Goal: Find specific page/section: Find specific page/section

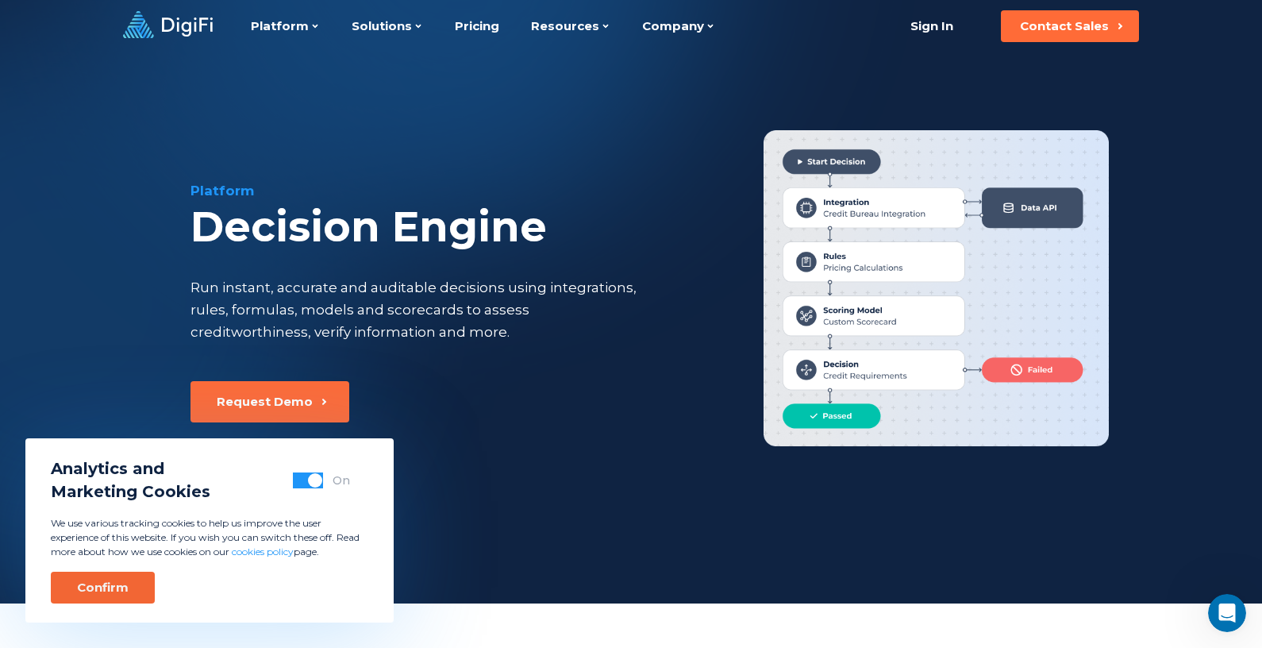
click at [114, 572] on button "Confirm" at bounding box center [103, 588] width 104 height 32
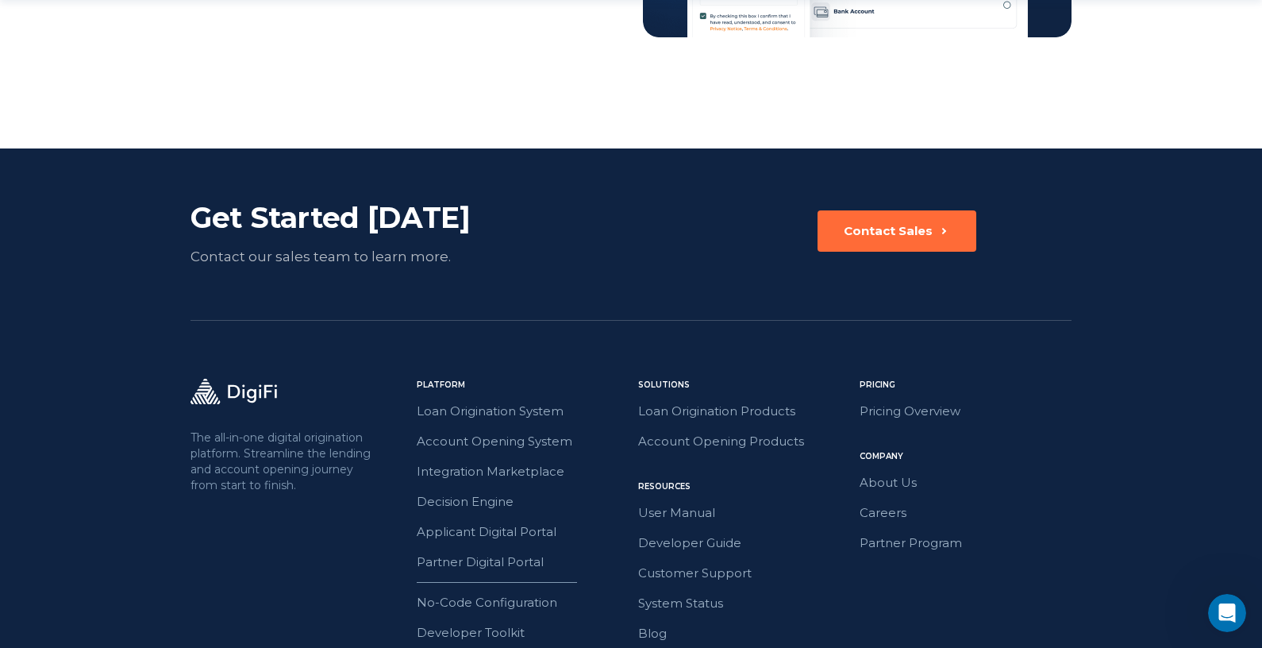
scroll to position [2853, 0]
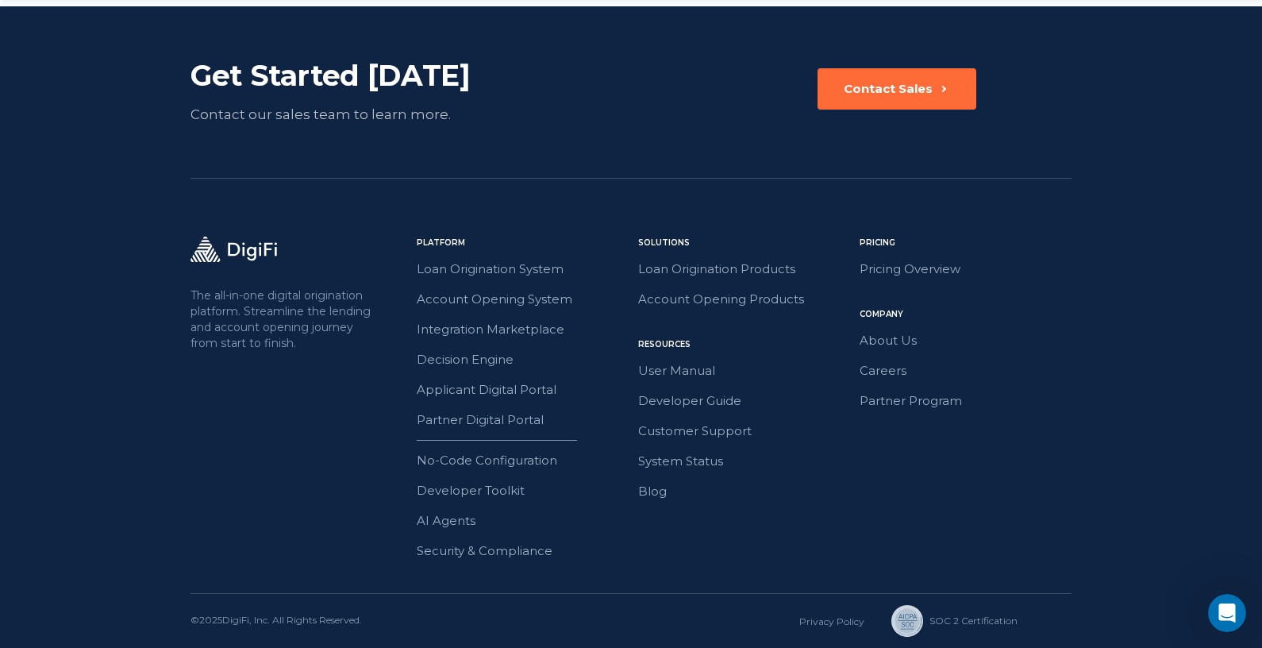
click at [240, 302] on p "The all-in-one digital origination platform. Streamline the lending and account…" at bounding box center [283, 319] width 184 height 64
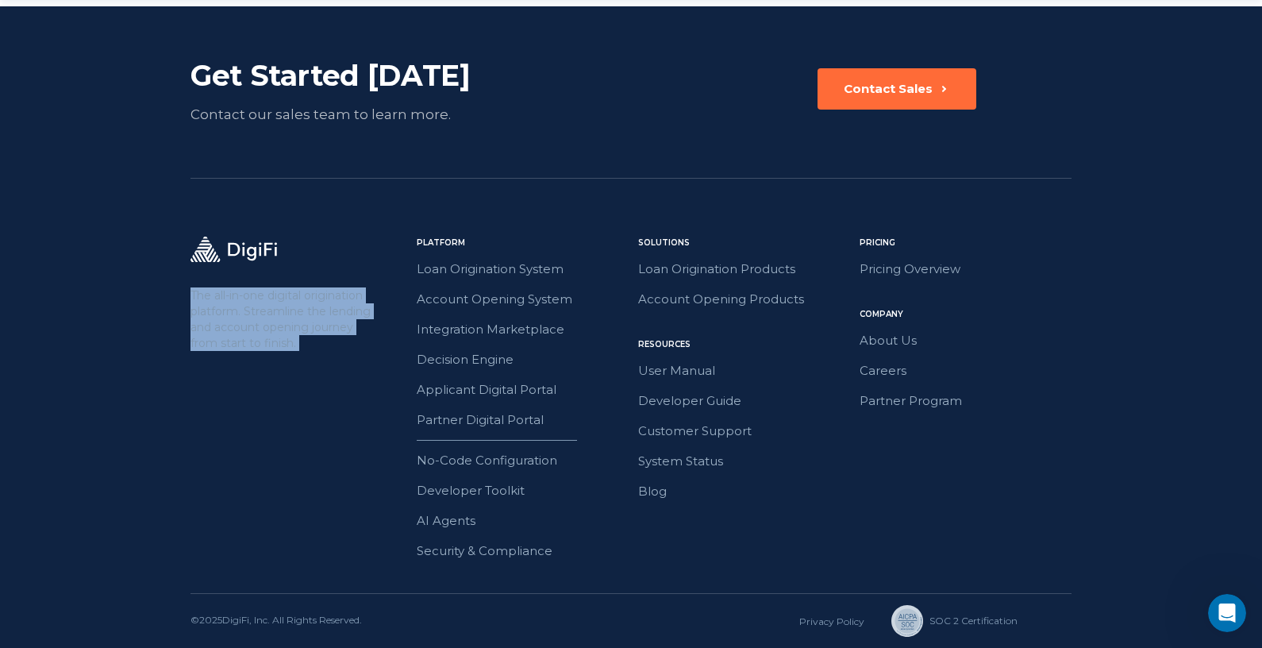
click at [240, 302] on p "The all-in-one digital origination platform. Streamline the lending and account…" at bounding box center [283, 319] width 184 height 64
drag, startPoint x: 240, startPoint y: 302, endPoint x: 229, endPoint y: 229, distance: 73.0
click at [229, 229] on div "Get Started [DATE] Contact our sales team to learn more. Contact Sales The all-…" at bounding box center [631, 326] width 881 height 641
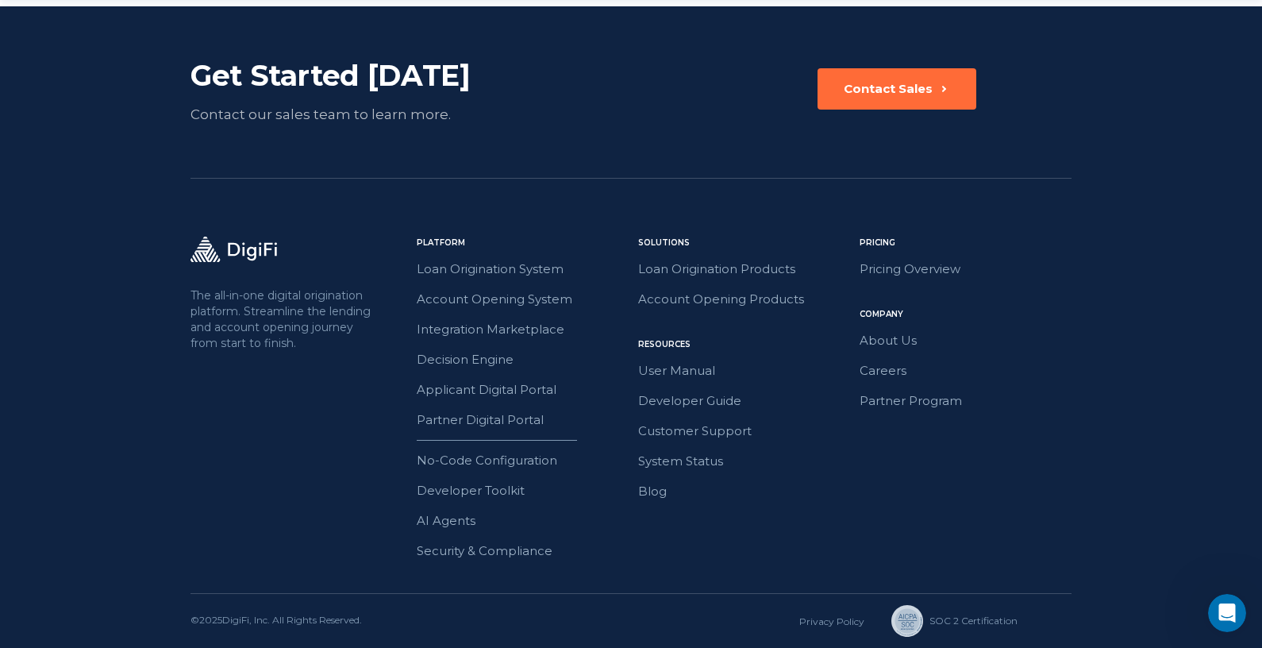
click at [196, 202] on div "Get Started [DATE] Contact our sales team to learn more. Contact Sales The all-…" at bounding box center [631, 326] width 881 height 641
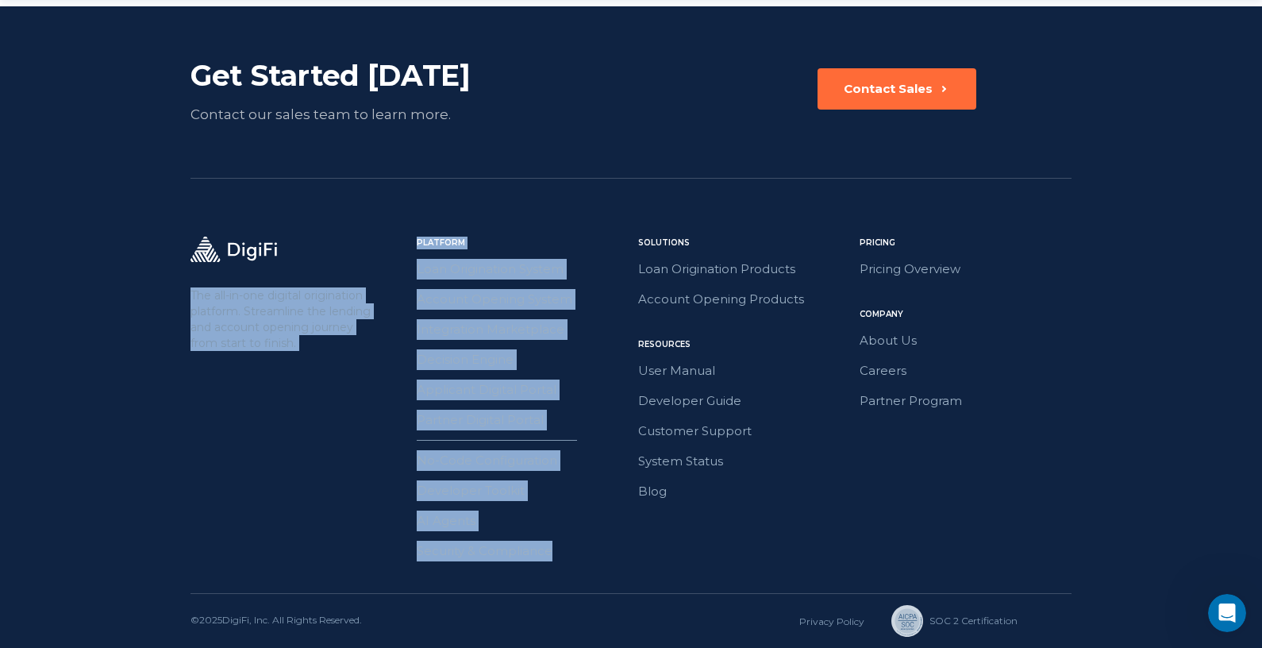
drag, startPoint x: 195, startPoint y: 197, endPoint x: 285, endPoint y: 573, distance: 387.0
click at [285, 573] on div "Get Started [DATE] Contact our sales team to learn more. Contact Sales The all-…" at bounding box center [631, 326] width 881 height 641
click at [285, 573] on div "The all-in-one digital origination platform. Streamline the lending and account…" at bounding box center [631, 415] width 881 height 356
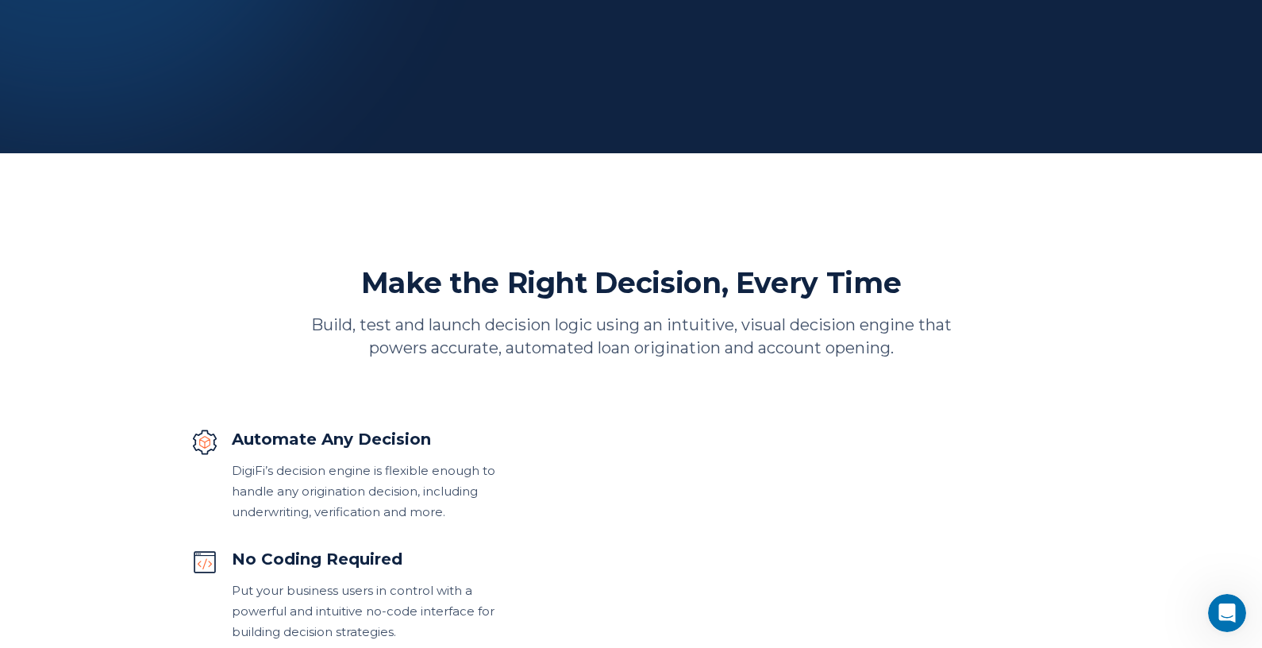
scroll to position [0, 0]
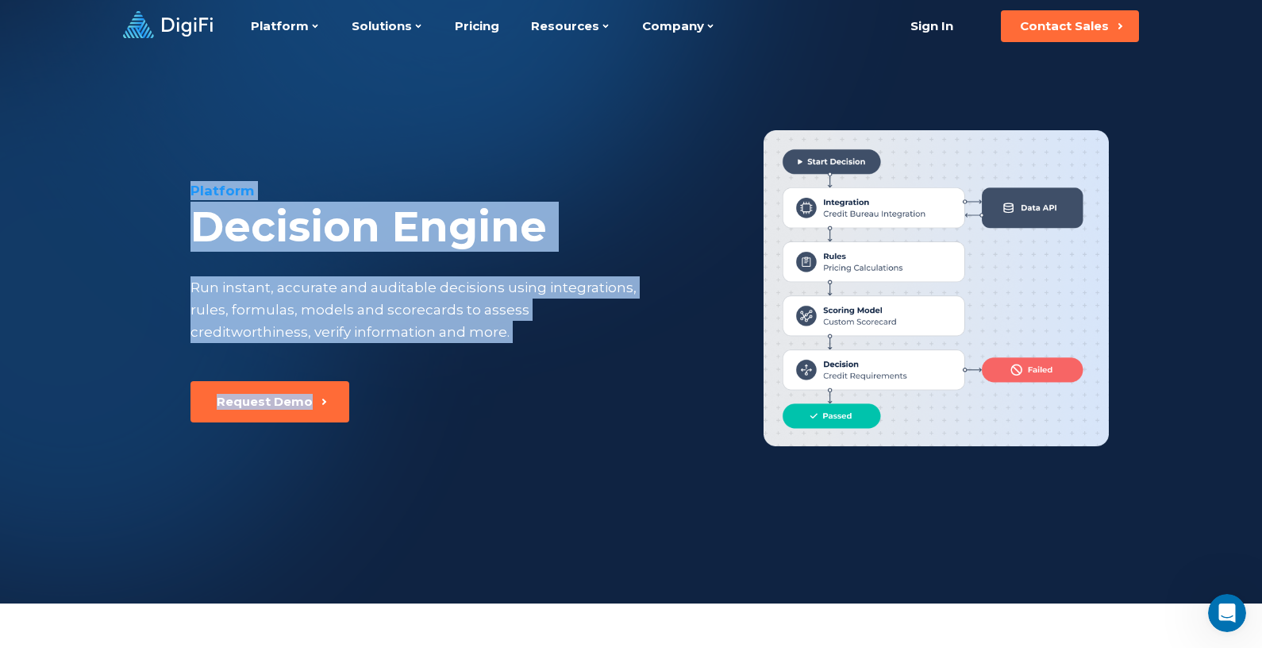
drag, startPoint x: 227, startPoint y: 115, endPoint x: 495, endPoint y: 465, distance: 440.6
click at [495, 465] on div "Platform Decision Engine Run instant, accurate and auditable decisions using in…" at bounding box center [631, 292] width 1084 height 481
click at [476, 459] on div "Platform Decision Engine Run instant, accurate and auditable decisions using in…" at bounding box center [631, 292] width 1084 height 481
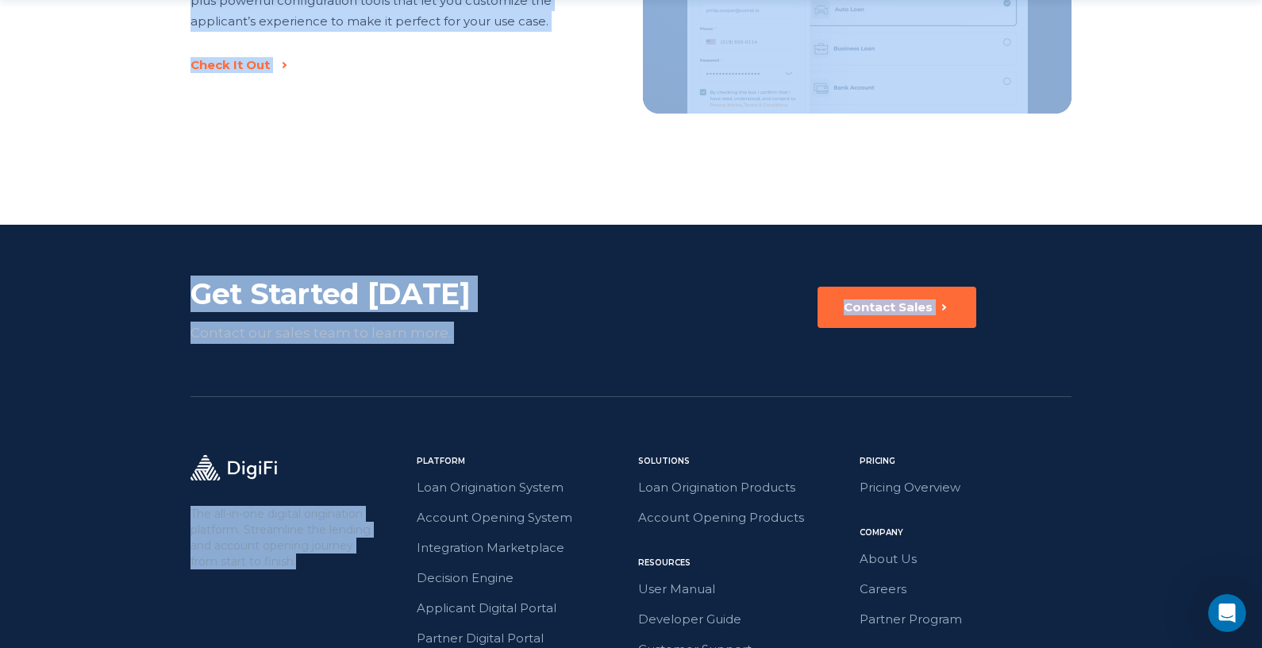
scroll to position [2853, 0]
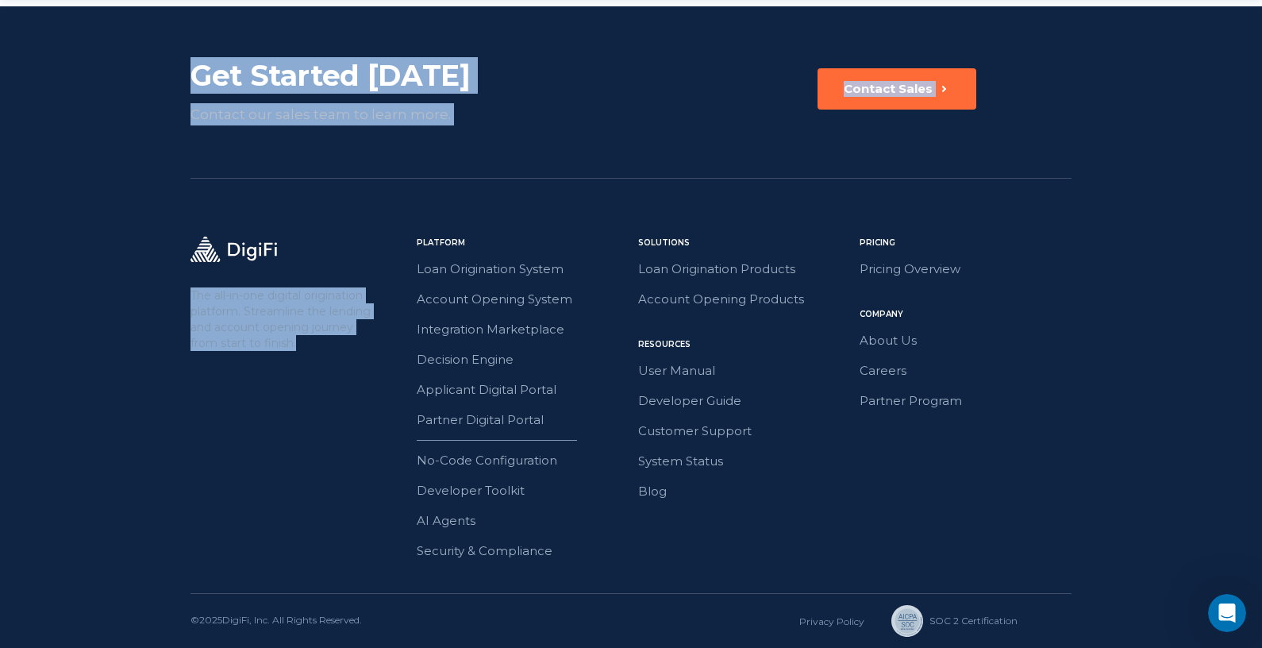
drag, startPoint x: 166, startPoint y: 119, endPoint x: 550, endPoint y: 671, distance: 672.4
click at [545, 611] on div "© 2025 DigiFi, Inc. All Rights Reserved. Privacy Policy SOC 2 Сertification" at bounding box center [631, 621] width 881 height 54
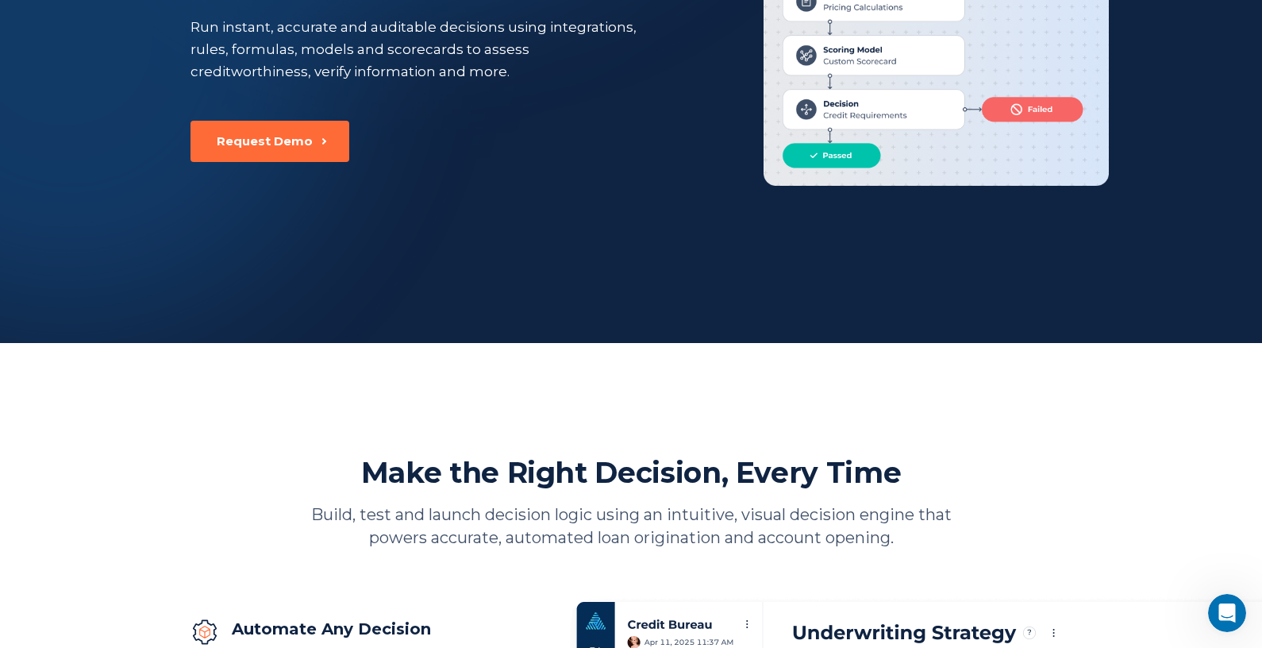
scroll to position [0, 0]
